Goal: Information Seeking & Learning: Understand process/instructions

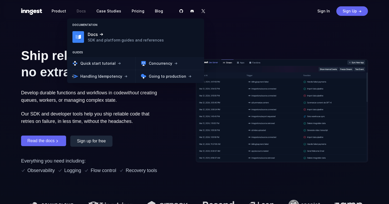
click at [78, 11] on span "Docs" at bounding box center [81, 10] width 9 height 5
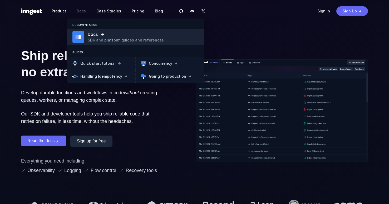
click at [94, 34] on h4 "Docs" at bounding box center [126, 34] width 76 height 6
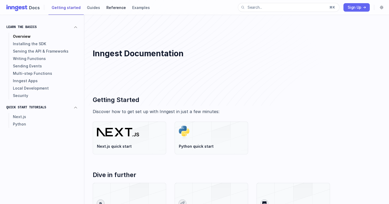
click at [114, 7] on span "Reference" at bounding box center [117, 7] width 20 height 4
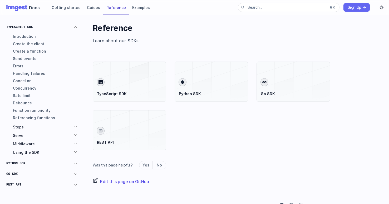
click at [16, 182] on span "REST API" at bounding box center [13, 184] width 15 height 4
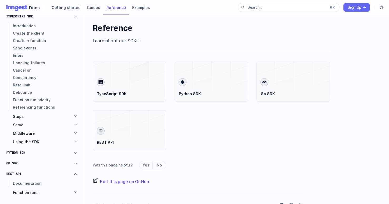
click at [24, 190] on span "Function runs" at bounding box center [26, 192] width 26 height 5
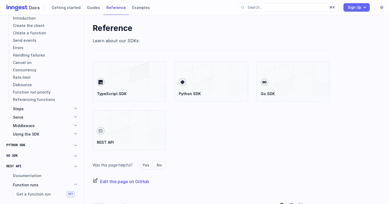
scroll to position [21, 0]
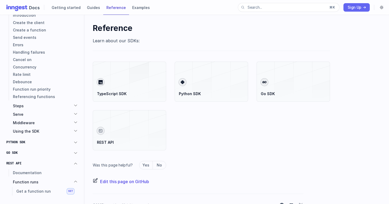
click at [34, 192] on span "Get a function run" at bounding box center [33, 190] width 35 height 5
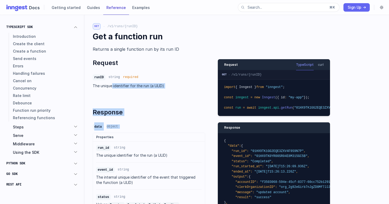
drag, startPoint x: 117, startPoint y: 99, endPoint x: 113, endPoint y: 84, distance: 14.8
click at [113, 84] on div "Request Name runID Type string Required required Description The unique identif…" at bounding box center [149, 191] width 113 height 264
click at [125, 119] on div "Request Name runID Type string Required required Description The unique identif…" at bounding box center [149, 191] width 113 height 264
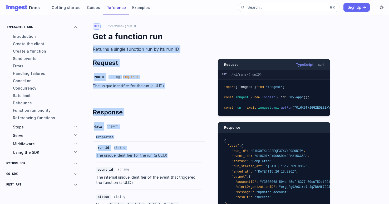
drag, startPoint x: 91, startPoint y: 47, endPoint x: 174, endPoint y: 161, distance: 141.0
click at [174, 162] on li "Name event_id Type string Description The internal unique identifier of the eve…" at bounding box center [149, 175] width 106 height 27
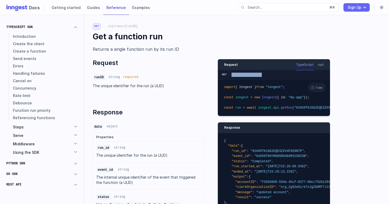
drag, startPoint x: 231, startPoint y: 73, endPoint x: 266, endPoint y: 73, distance: 35.1
click at [266, 73] on div "GET /v1/runs/{runID}" at bounding box center [274, 74] width 113 height 9
click at [318, 64] on button "curl" at bounding box center [321, 64] width 6 height 11
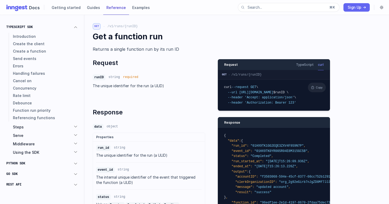
click at [320, 88] on button "Copy Copied!" at bounding box center [317, 87] width 18 height 9
click at [305, 68] on button "TypeScript" at bounding box center [305, 64] width 18 height 11
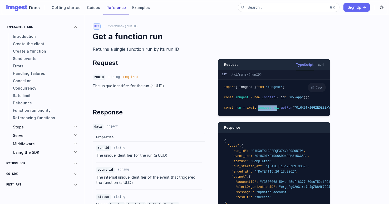
drag, startPoint x: 260, startPoint y: 107, endPoint x: 282, endPoint y: 108, distance: 22.7
click at [281, 108] on span "const run = await inngest . api .getRun ( "01HX9TK1GG2EQE3ZXV4F9S9N7P" );" at bounding box center [287, 108] width 127 height 4
click at [288, 108] on span ".getRun" at bounding box center [285, 108] width 13 height 4
click at [238, 108] on span "run" at bounding box center [239, 108] width 6 height 4
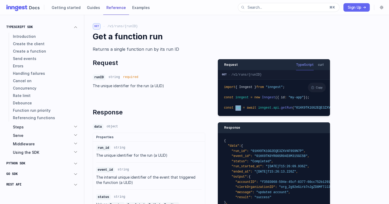
click at [238, 108] on span "run" at bounding box center [239, 108] width 6 height 4
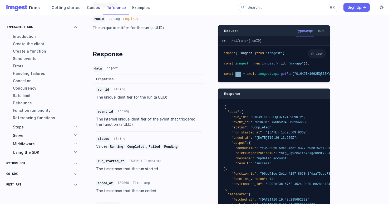
scroll to position [65, 0]
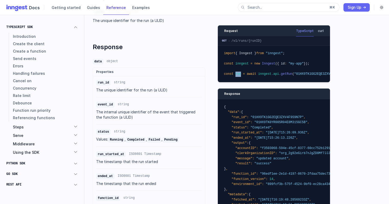
click at [321, 31] on button "curl" at bounding box center [321, 31] width 6 height 11
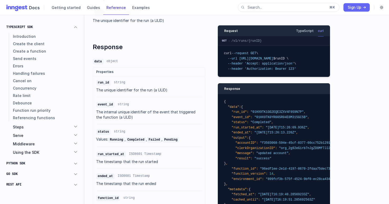
click at [303, 32] on button "TypeScript" at bounding box center [305, 31] width 18 height 11
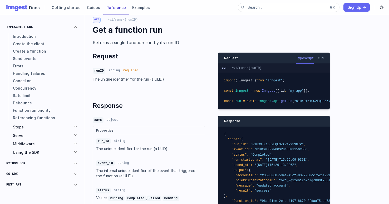
scroll to position [0, 0]
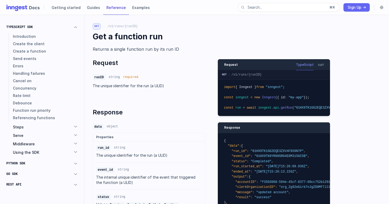
click at [133, 75] on dd "required" at bounding box center [130, 77] width 15 height 4
click at [134, 76] on dd "required" at bounding box center [130, 77] width 15 height 4
click at [128, 75] on dd "required" at bounding box center [130, 77] width 15 height 4
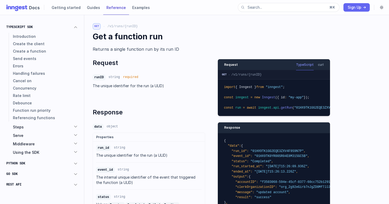
click at [174, 69] on div "Request Name runID Type string Required required Description The unique identif…" at bounding box center [149, 191] width 113 height 264
click at [34, 50] on span "Create a function" at bounding box center [29, 51] width 33 height 5
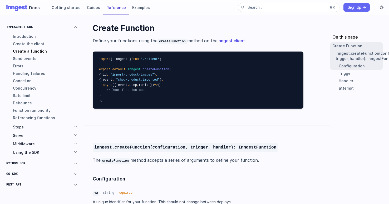
click at [39, 24] on li "TypeScript SDK Introduction Create the client Create a function Send events Err…" at bounding box center [41, 89] width 71 height 132
click at [60, 6] on span "Getting started" at bounding box center [66, 7] width 29 height 4
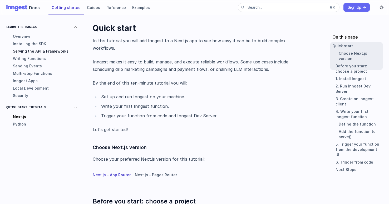
click at [26, 54] on link "Serving the API & Frameworks" at bounding box center [43, 50] width 69 height 7
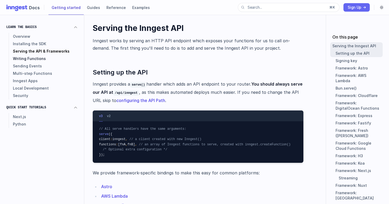
click at [26, 60] on span "Writing Functions" at bounding box center [29, 58] width 33 height 5
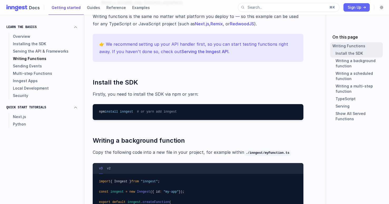
scroll to position [176, 0]
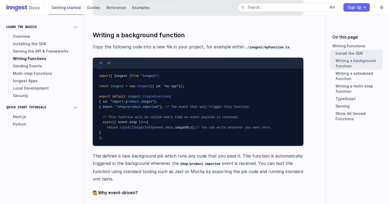
click at [30, 4] on link "Docs" at bounding box center [22, 7] width 33 height 9
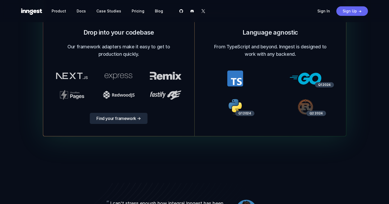
scroll to position [2326, 0]
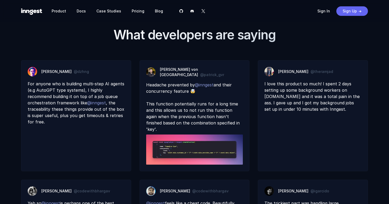
scroll to position [2554, 0]
